Goal: Entertainment & Leisure: Consume media (video, audio)

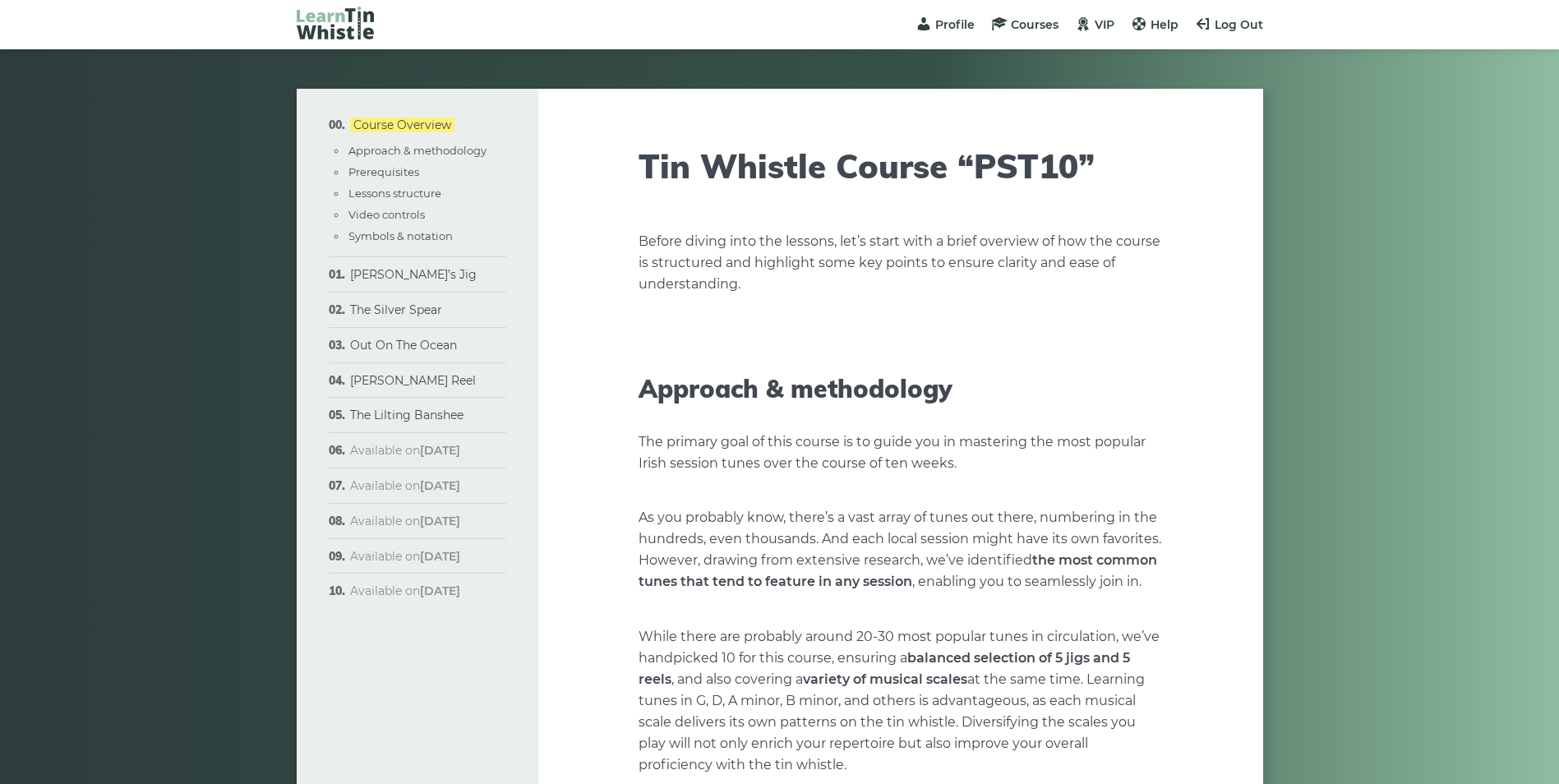
click at [397, 283] on li "[PERSON_NAME]’s Jig Sheet music Plain version Full version Varations" at bounding box center [418, 274] width 177 height 35
click at [402, 263] on li "[PERSON_NAME]’s Jig Sheet music Plain version Full version Varations" at bounding box center [418, 274] width 177 height 35
click at [397, 275] on link "[PERSON_NAME]’s Jig" at bounding box center [413, 274] width 126 height 15
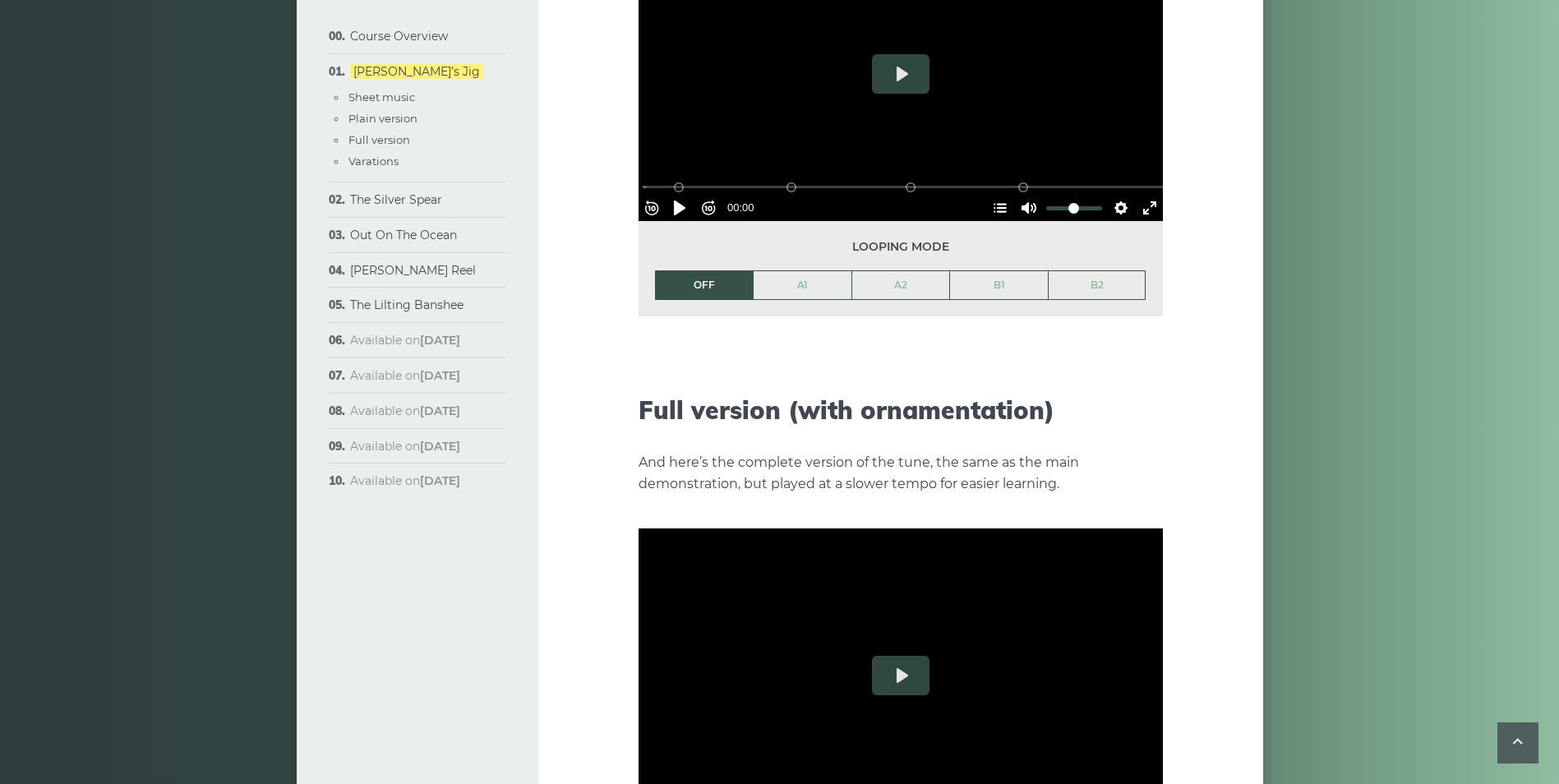
scroll to position [2301, 0]
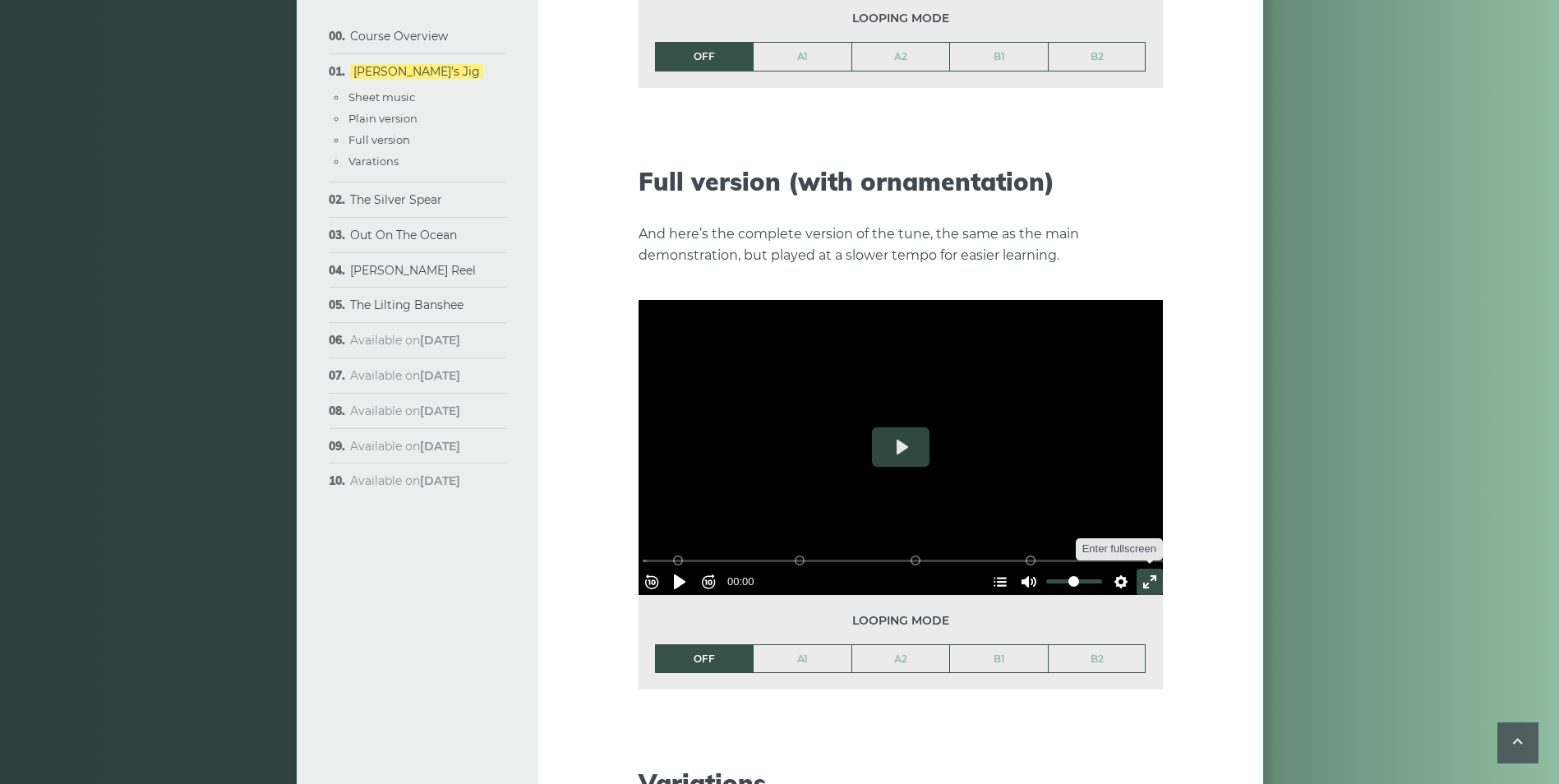
click at [1141, 569] on button "Exit fullscreen Enter fullscreen" at bounding box center [1149, 582] width 26 height 26
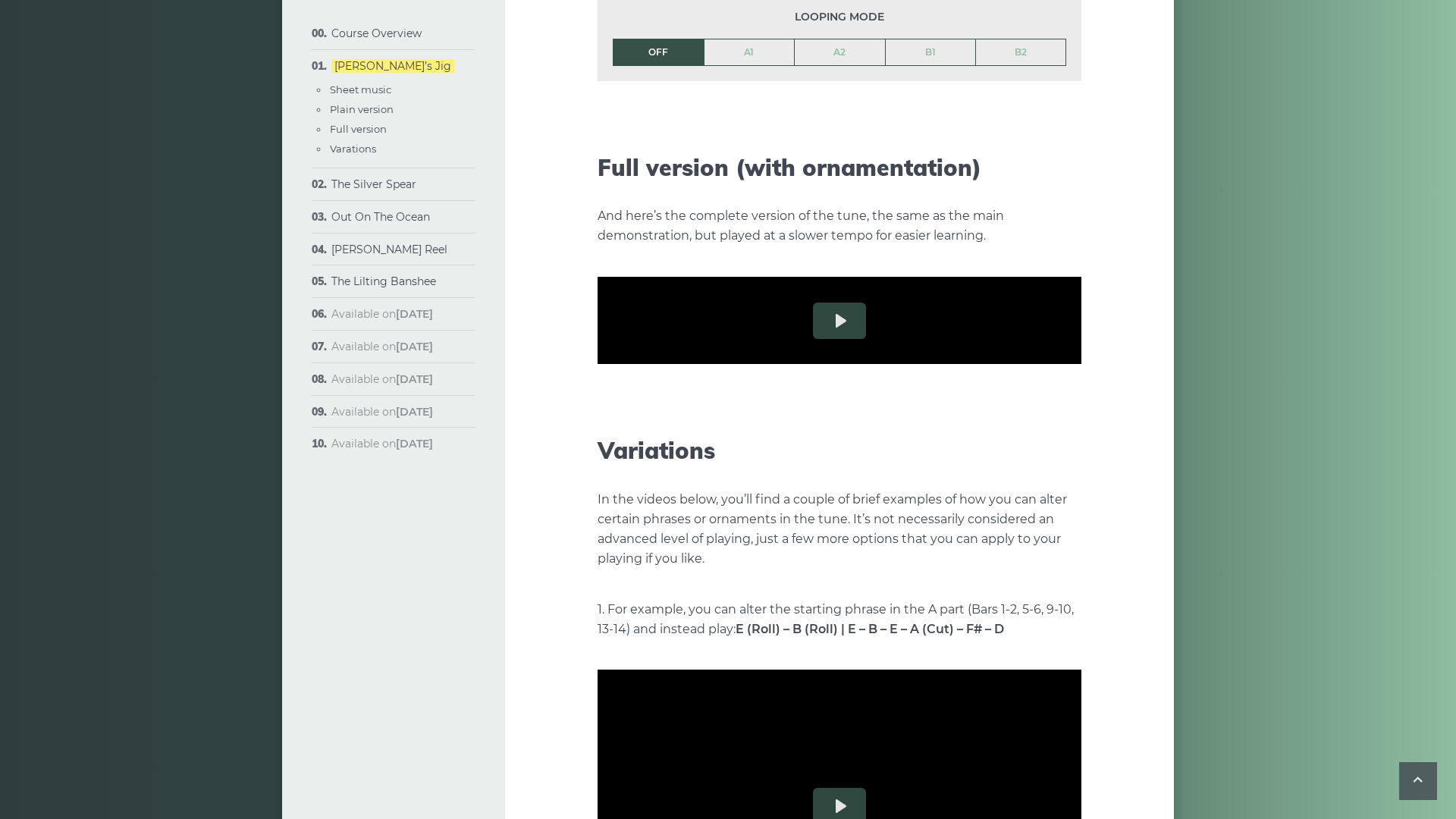
click at [1082, 456] on button "Exit fullscreen Enter fullscreen" at bounding box center [1068, 444] width 24 height 24
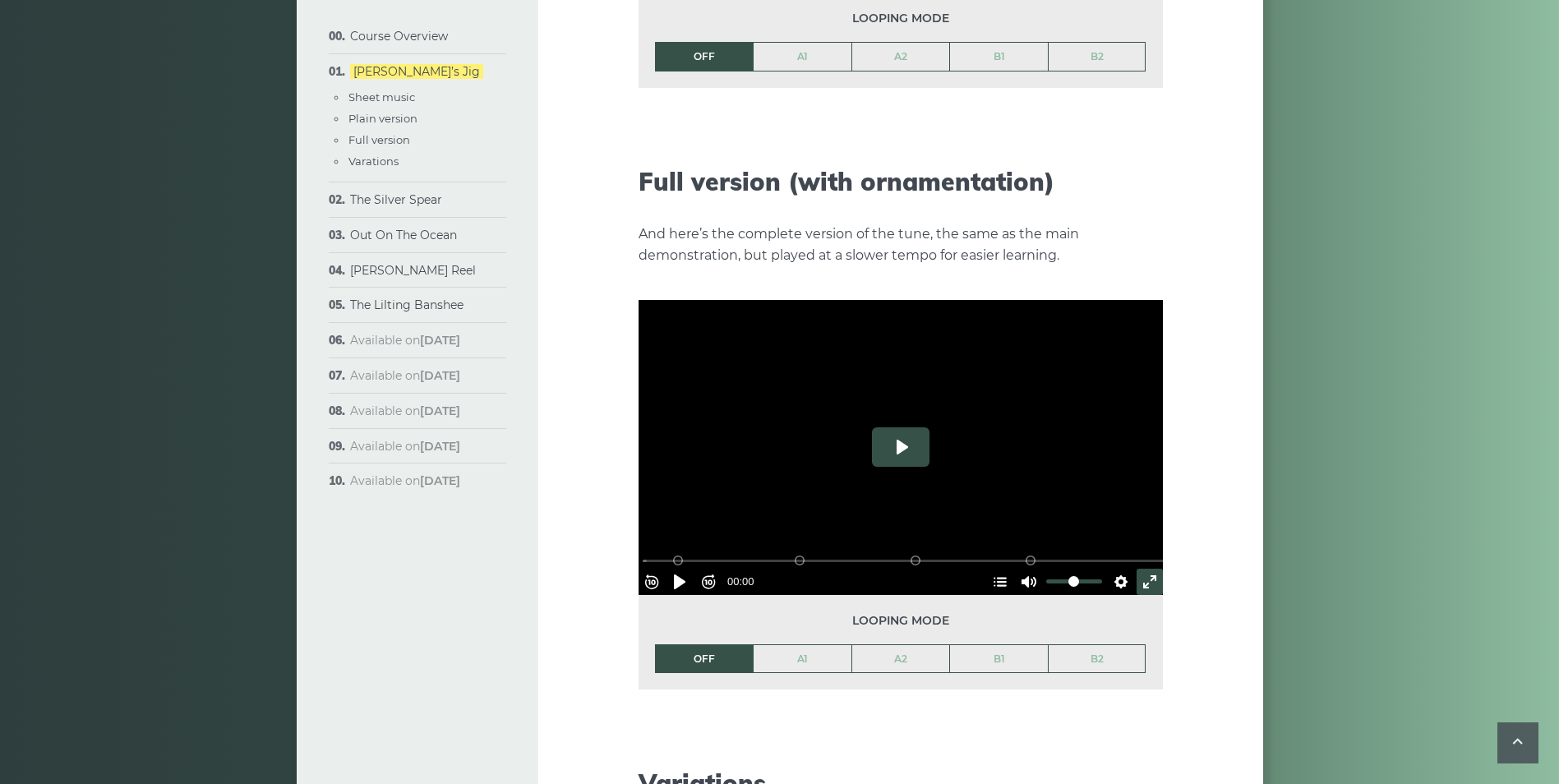
click at [910, 428] on button "Play" at bounding box center [900, 447] width 58 height 39
click at [1141, 569] on button "Exit fullscreen Enter fullscreen" at bounding box center [1149, 582] width 26 height 26
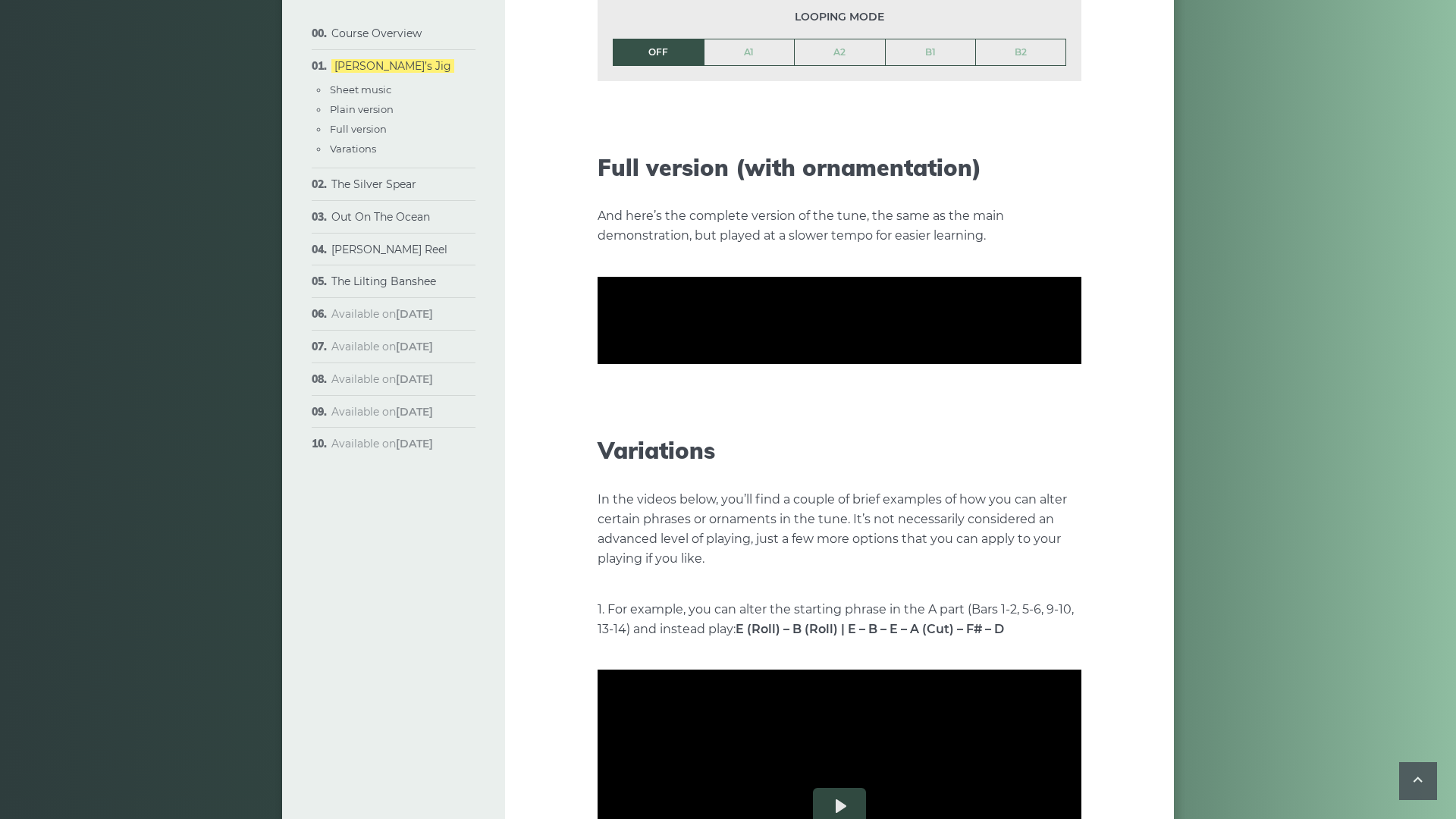
click at [1082, 456] on button "Exit fullscreen Enter fullscreen" at bounding box center [1068, 444] width 24 height 24
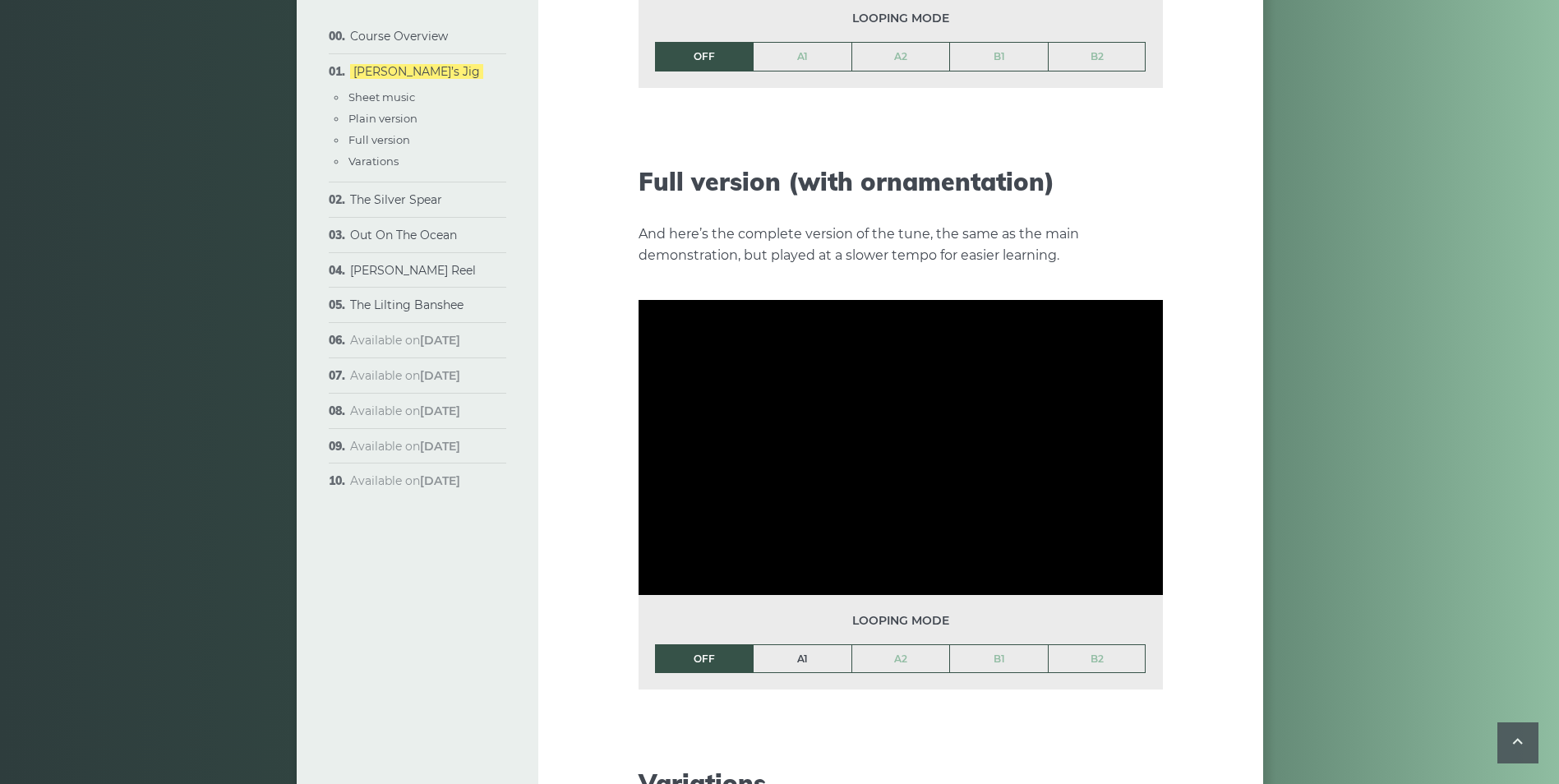
click at [818, 645] on link "A1" at bounding box center [803, 658] width 98 height 28
drag, startPoint x: 895, startPoint y: 639, endPoint x: 941, endPoint y: 635, distance: 46.2
click at [895, 645] on link "A2" at bounding box center [901, 658] width 98 height 28
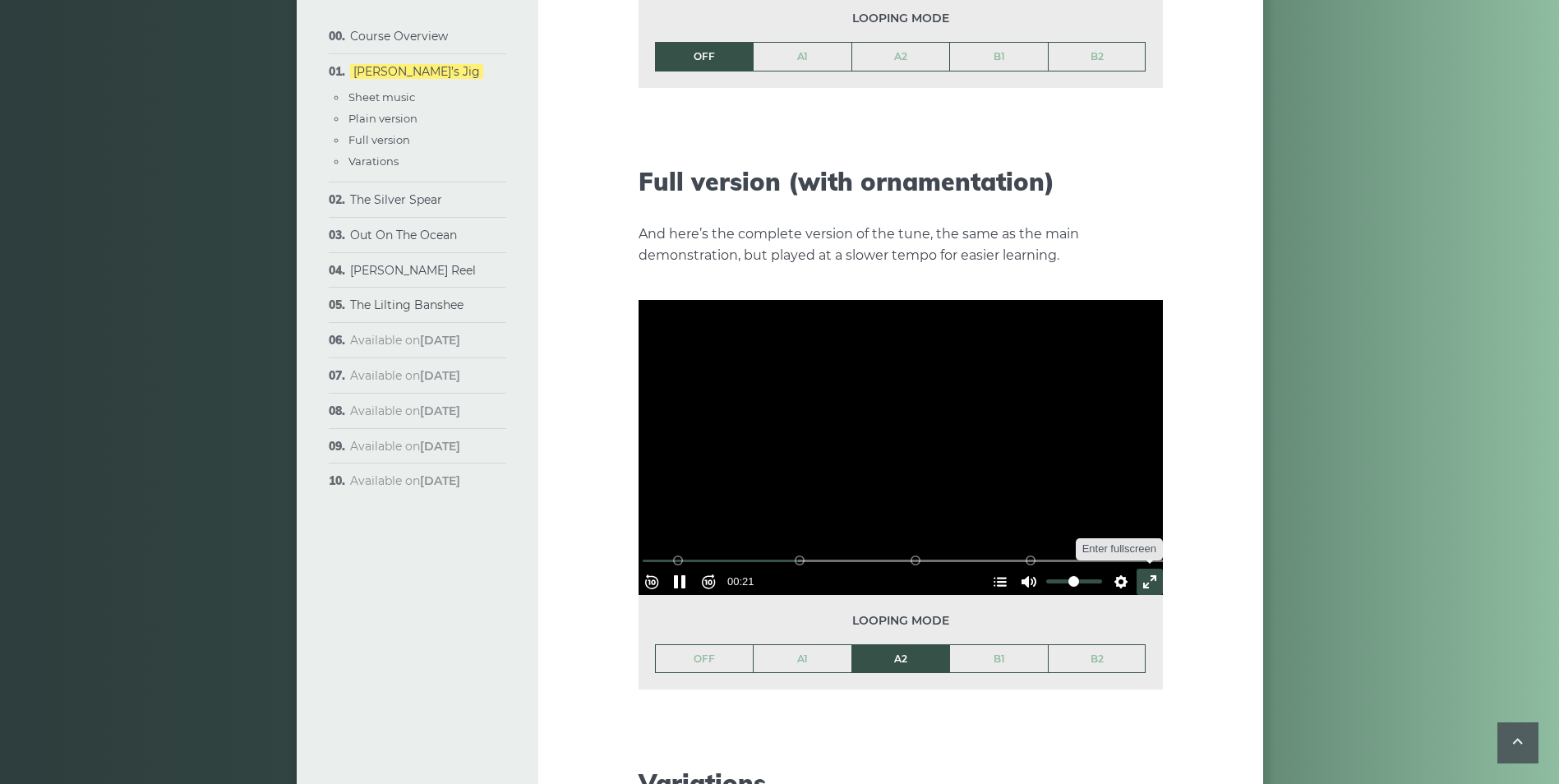
click at [1138, 569] on button "Exit fullscreen Enter fullscreen" at bounding box center [1149, 582] width 26 height 26
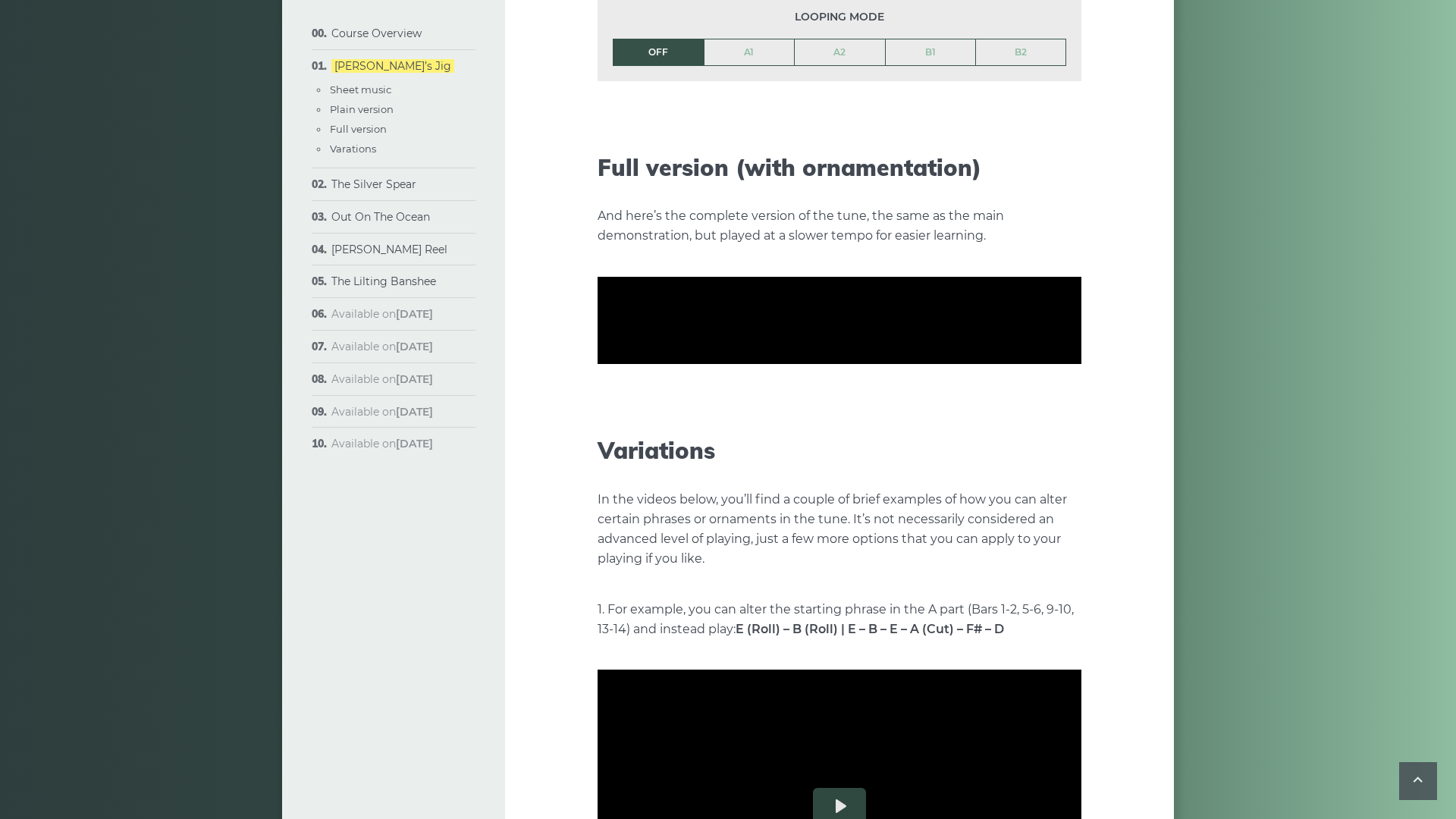
click at [919, 310] on div at bounding box center [839, 320] width 484 height 272
click at [1082, 456] on button "Exit fullscreen Enter fullscreen" at bounding box center [1068, 444] width 24 height 24
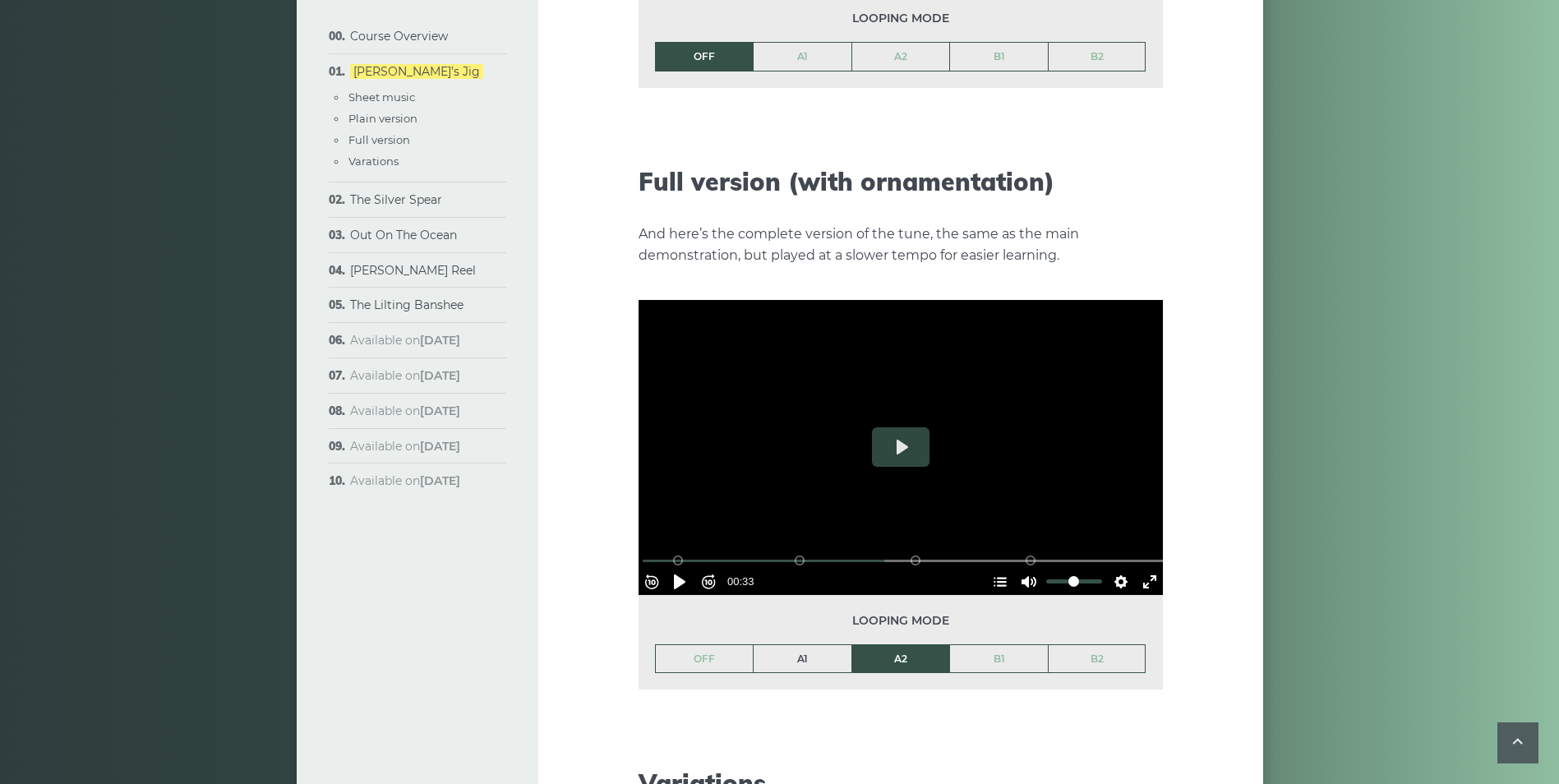
click at [805, 645] on link "A1" at bounding box center [803, 658] width 98 height 28
click at [1146, 569] on button "Exit fullscreen Enter fullscreen" at bounding box center [1149, 582] width 26 height 26
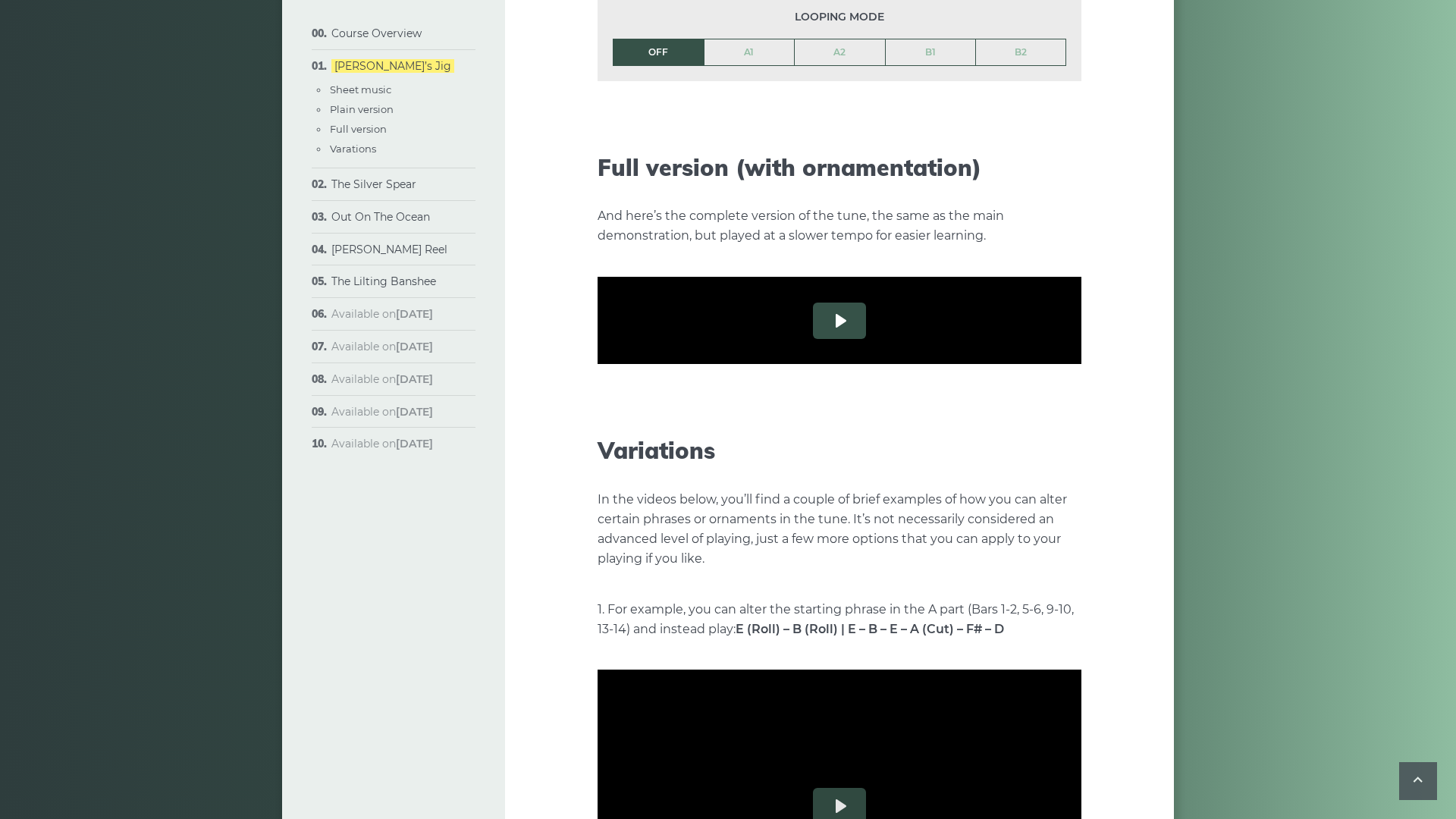
drag, startPoint x: 725, startPoint y: 417, endPoint x: 736, endPoint y: 417, distance: 11.0
click at [813, 339] on button "Play" at bounding box center [839, 320] width 53 height 36
click at [598, 456] on button "Rewind 10s" at bounding box center [609, 444] width 24 height 24
click at [885, 333] on div at bounding box center [839, 320] width 484 height 272
type input "*****"
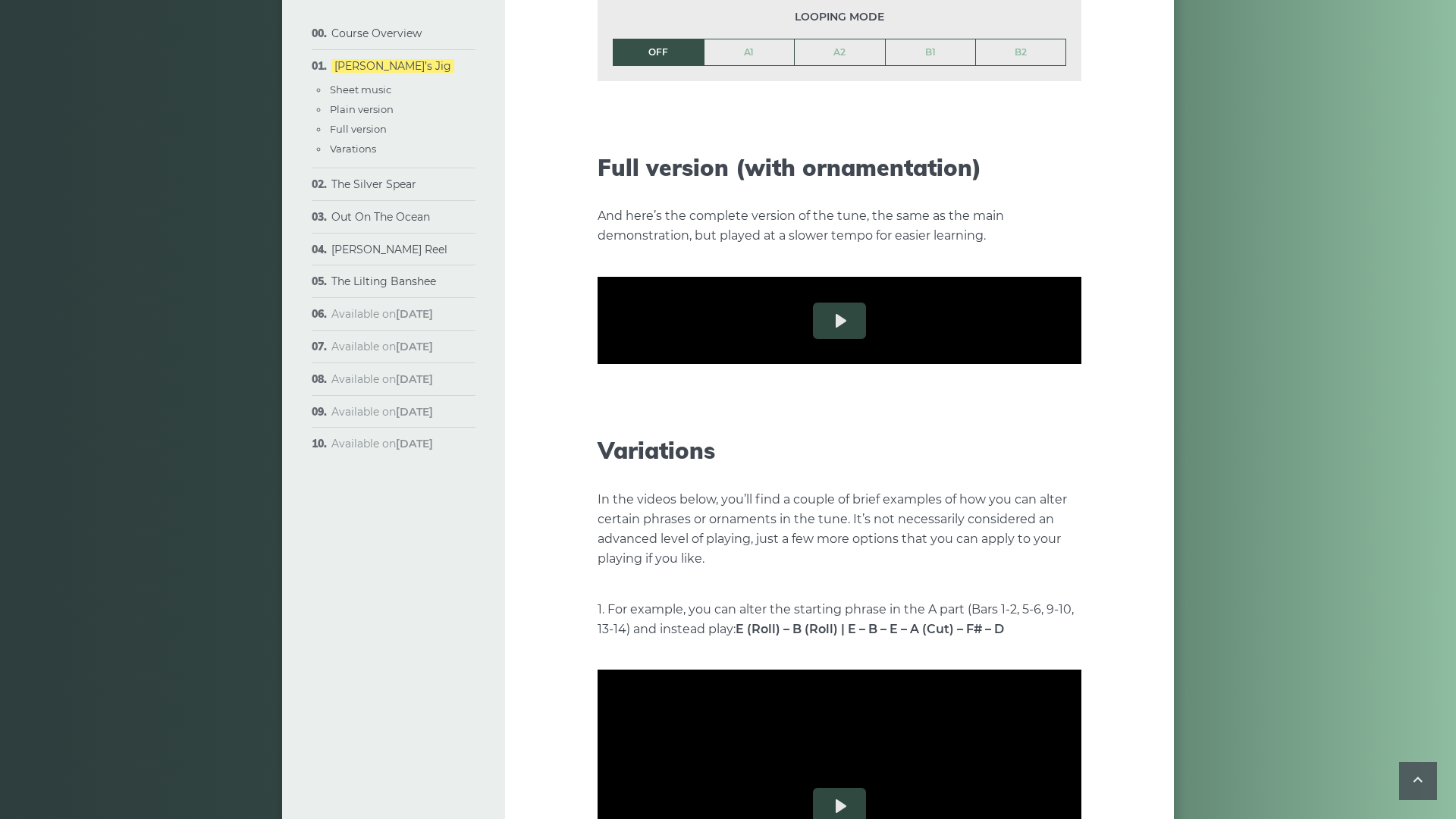
click at [1082, 456] on button "Exit fullscreen Enter fullscreen" at bounding box center [1068, 444] width 24 height 24
